Goal: Information Seeking & Learning: Learn about a topic

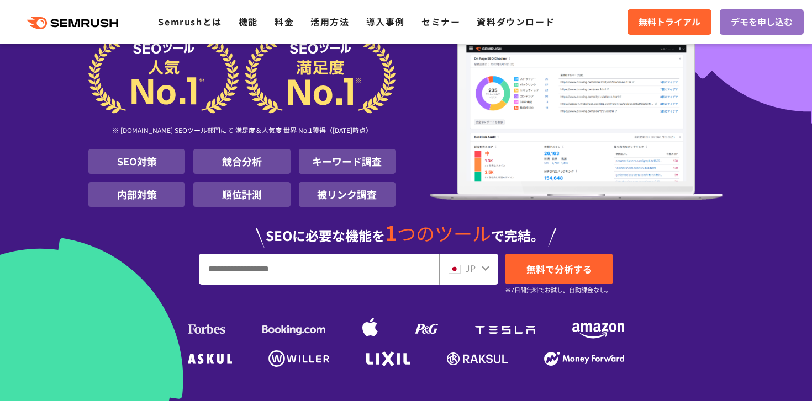
scroll to position [116, 0]
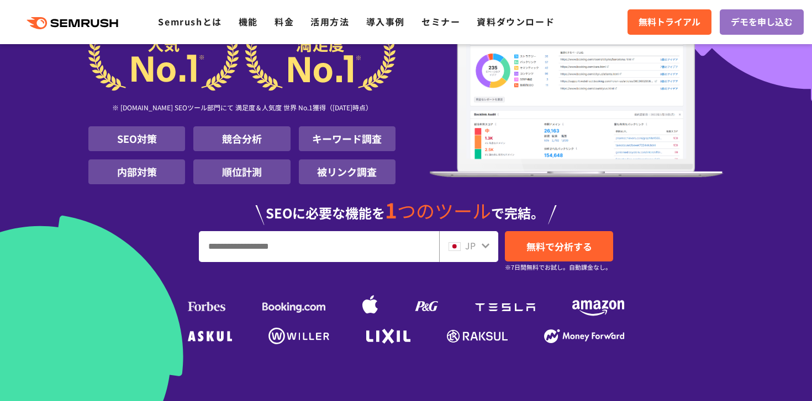
click at [306, 247] on input "URL、キーワードを入力してください" at bounding box center [318, 247] width 239 height 30
type input "*"
type input "**********"
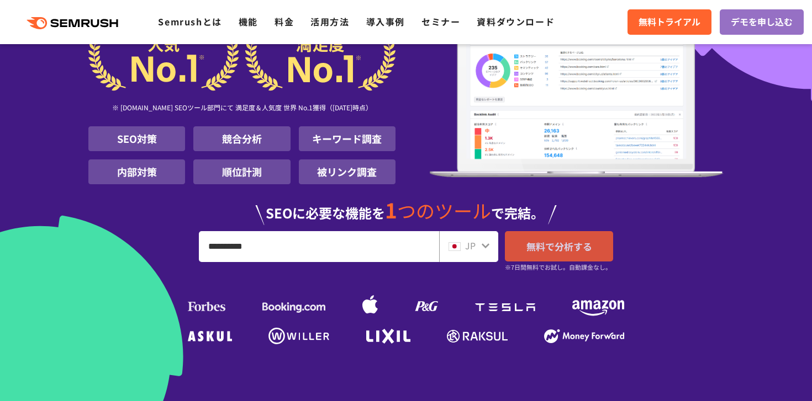
click at [521, 246] on link "無料で分析する" at bounding box center [559, 246] width 108 height 30
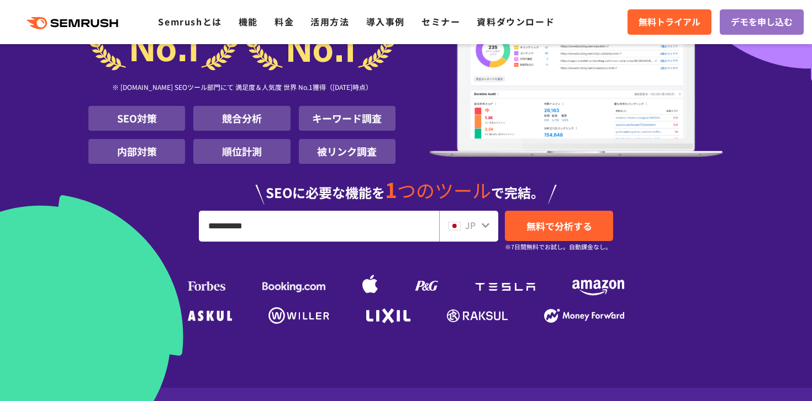
scroll to position [0, 0]
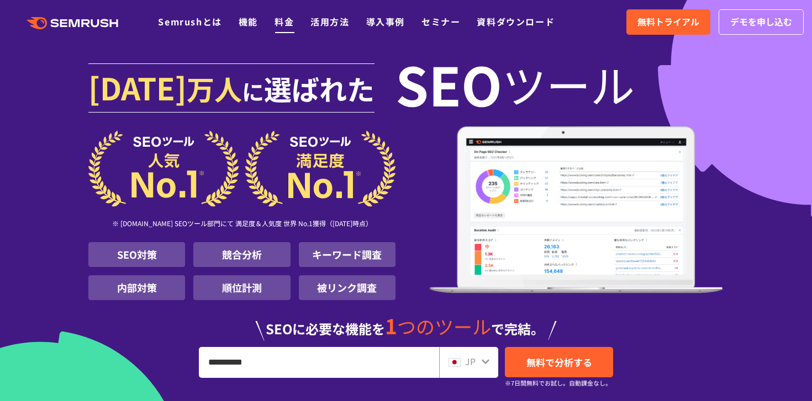
click at [281, 21] on link "料金" at bounding box center [283, 21] width 19 height 13
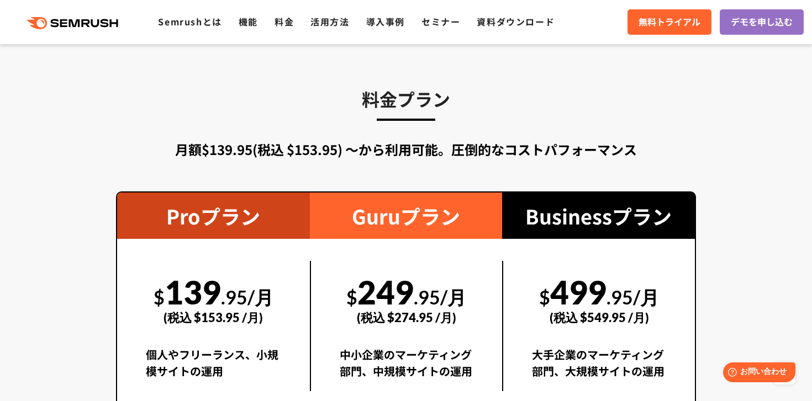
scroll to position [1888, 0]
